Goal: Check status

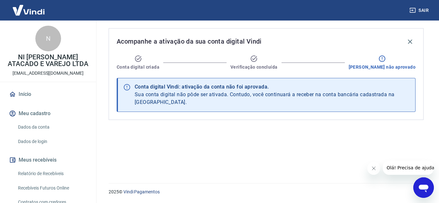
click at [377, 170] on button "Fechar mensagem da empresa" at bounding box center [373, 168] width 13 height 13
click at [258, 91] on div "Conta digital Vindi: ativação da conta não foi aprovada." at bounding box center [272, 87] width 275 height 8
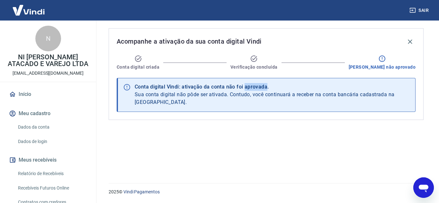
click at [258, 91] on div "Conta digital Vindi: ativação da conta não foi aprovada." at bounding box center [272, 87] width 275 height 8
click at [405, 65] on span "[PERSON_NAME] não aprovado" at bounding box center [381, 67] width 67 height 6
click at [405, 88] on div "Conta digital Vindi: ativação da conta não foi aprovada." at bounding box center [272, 87] width 275 height 8
click at [409, 98] on div "Conta digital Vindi: ativação da conta não foi aprovada. Sua conta digital não …" at bounding box center [272, 95] width 275 height 28
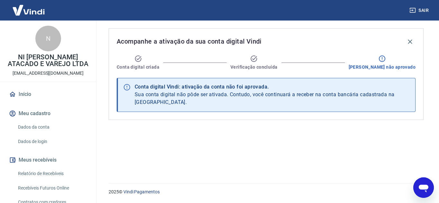
click at [339, 67] on div "Conta digital criada Verificação concluída [PERSON_NAME] não aprovado" at bounding box center [266, 62] width 299 height 15
click at [103, 84] on div "Acompanhe a ativação da sua conta digital Vindi Conta digital criada Verificaçã…" at bounding box center [266, 98] width 330 height 155
click at [125, 119] on div "Acompanhe a ativação da sua conta digital Vindi Conta digital criada Verificaçã…" at bounding box center [266, 98] width 330 height 155
click at [135, 190] on link "Vindi Pagamentos" at bounding box center [141, 191] width 36 height 5
click at [305, 40] on div "Acompanhe a ativação da sua conta digital Vindi" at bounding box center [266, 41] width 299 height 11
